Goal: Ask a question: Seek information or help from site administrators or community

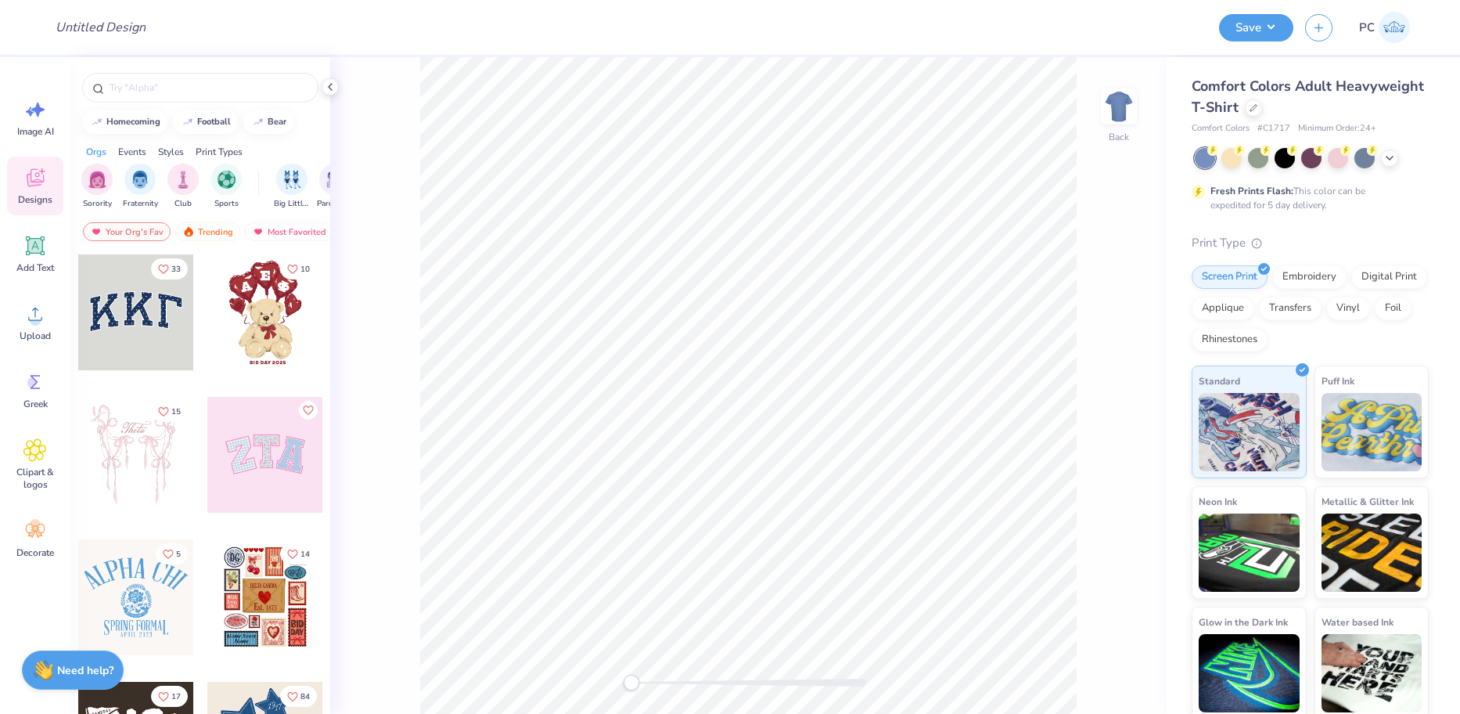
click at [70, 682] on div "Need help? Chat with us." at bounding box center [73, 669] width 102 height 39
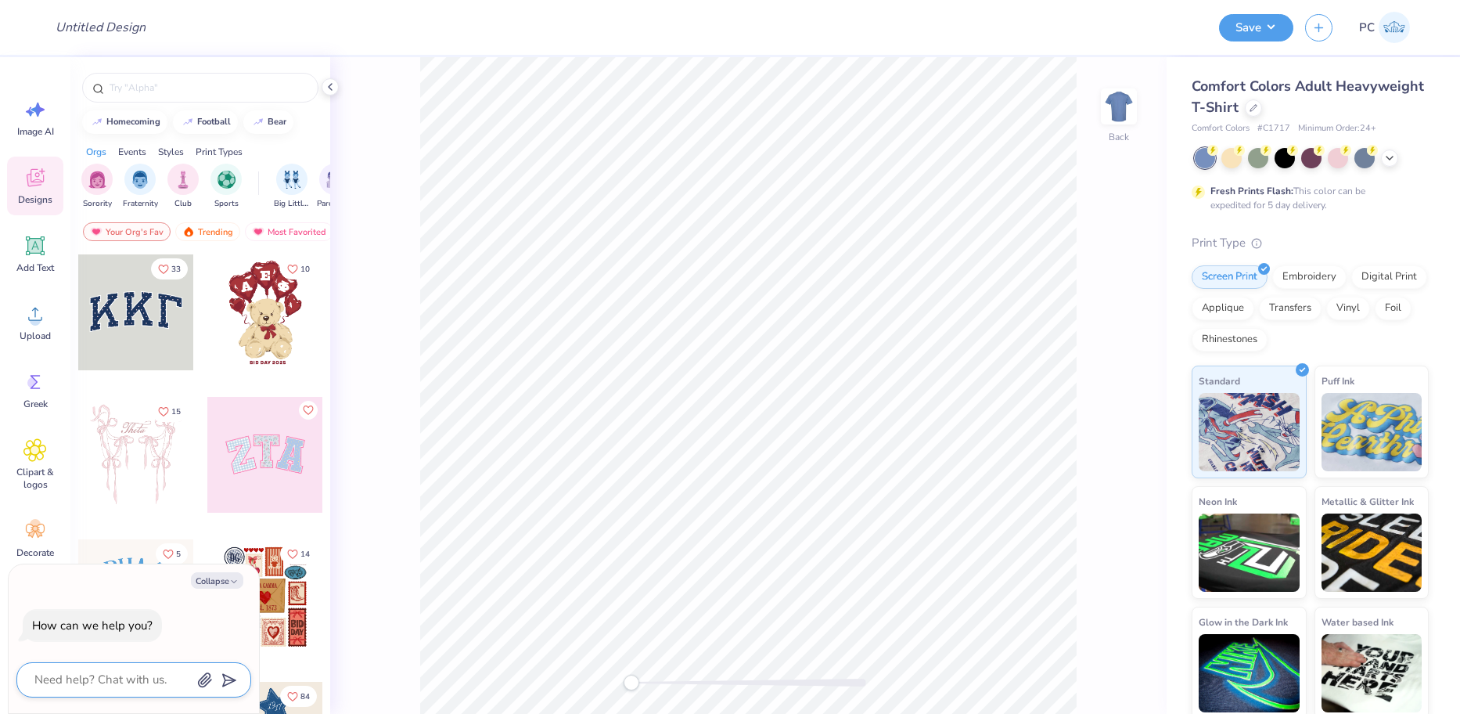
click at [134, 672] on textarea at bounding box center [112, 679] width 159 height 21
click at [148, 683] on textarea at bounding box center [112, 679] width 159 height 21
click at [106, 689] on textarea at bounding box center [112, 679] width 159 height 21
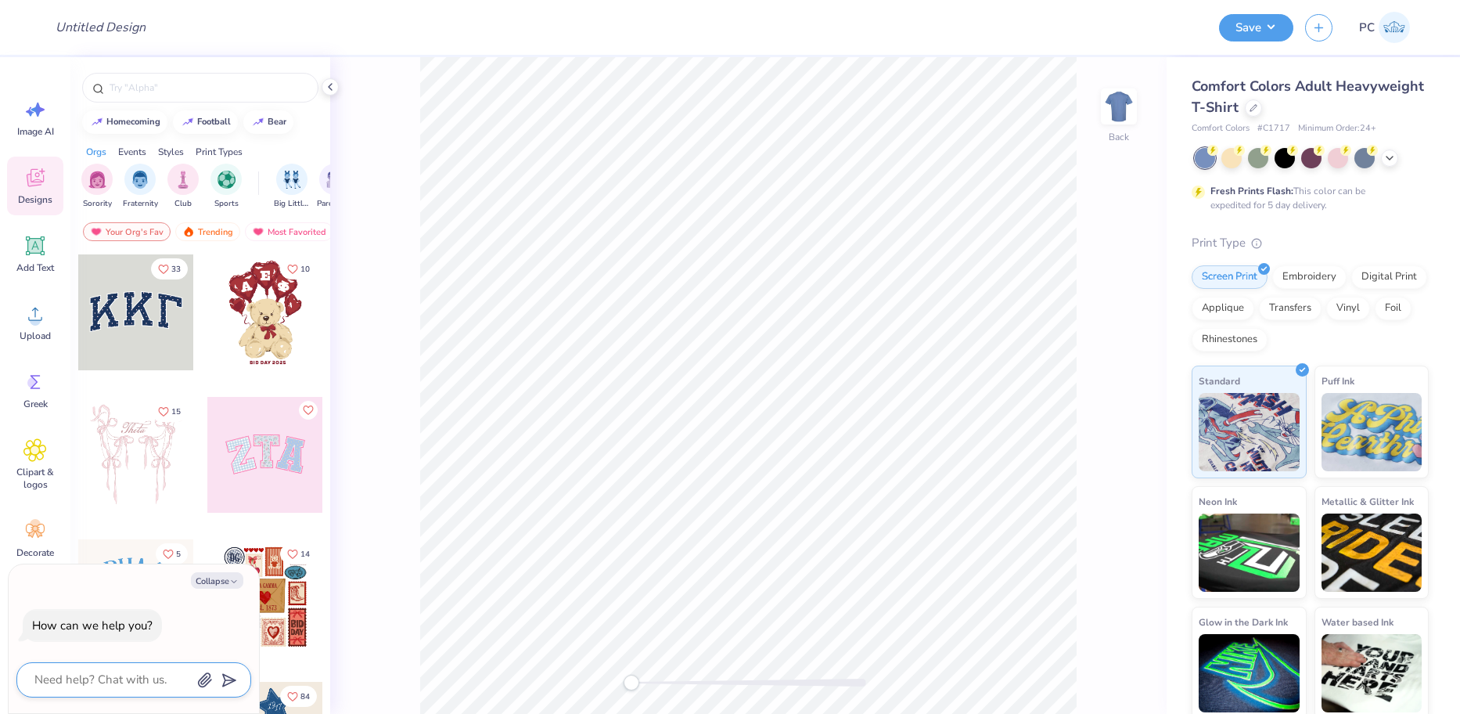
click at [116, 683] on textarea at bounding box center [112, 679] width 159 height 21
click at [182, 678] on textarea at bounding box center [112, 679] width 159 height 21
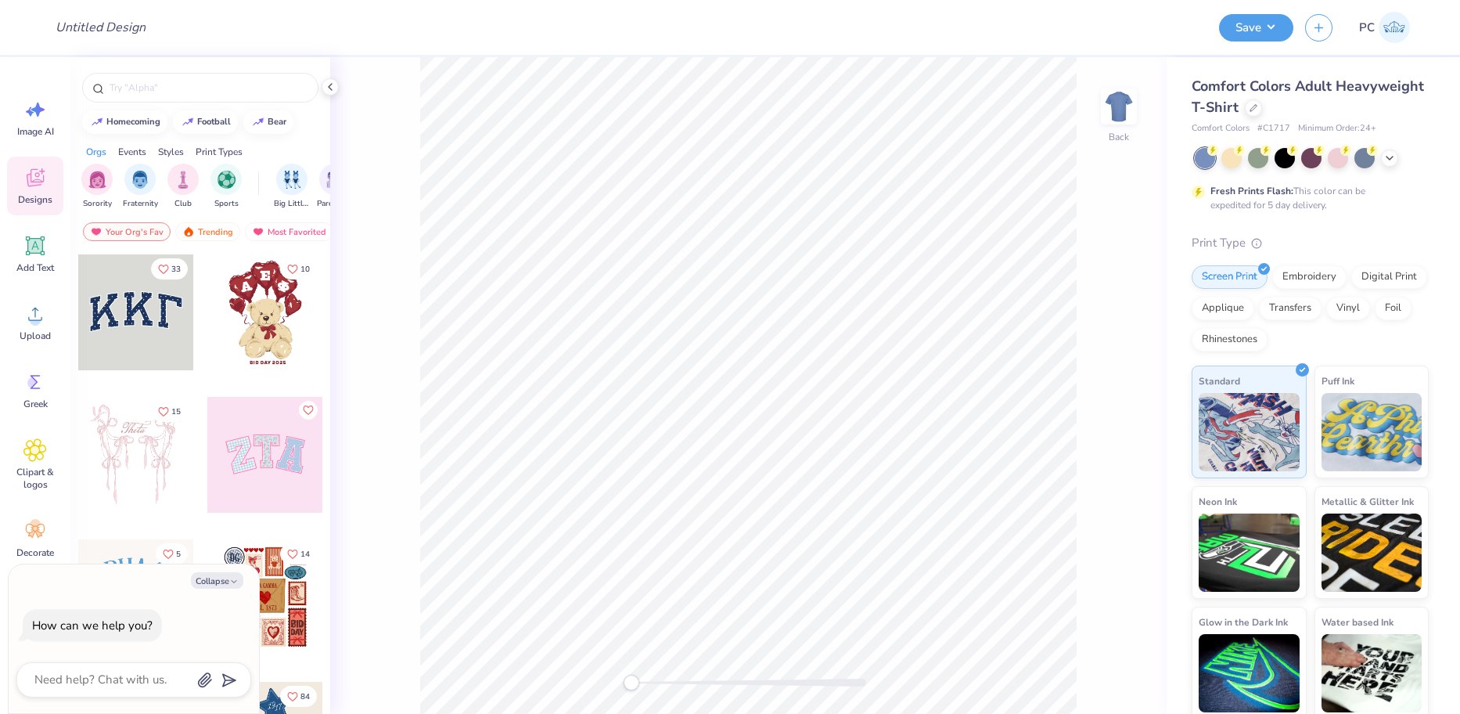
type textarea "x"
